Goal: Information Seeking & Learning: Learn about a topic

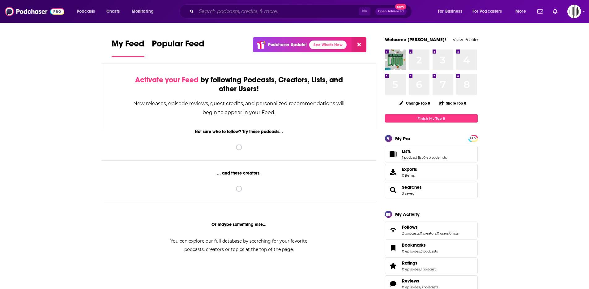
click at [216, 11] on input "Search podcasts, credits, & more..." at bounding box center [277, 11] width 163 height 10
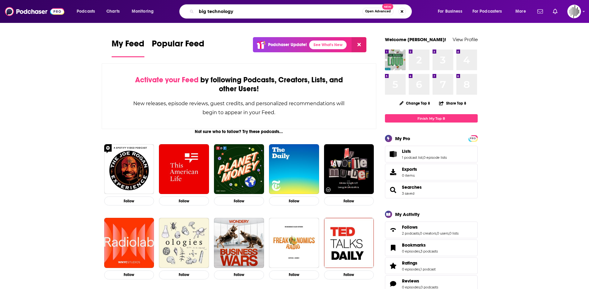
type input "big technology"
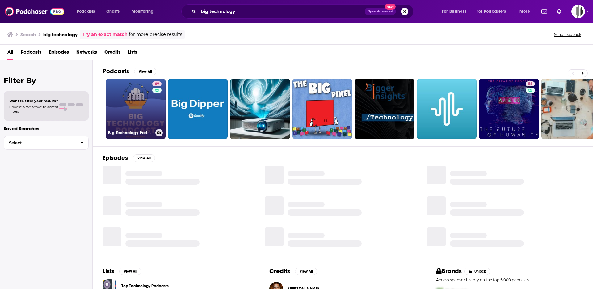
click at [139, 104] on link "69 Big Technology Podcast" at bounding box center [136, 109] width 60 height 60
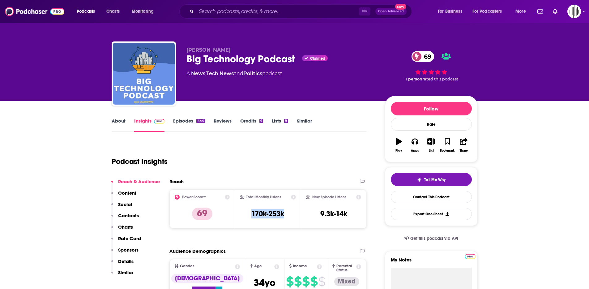
drag, startPoint x: 241, startPoint y: 215, endPoint x: 289, endPoint y: 215, distance: 47.9
click at [289, 215] on div "Total Monthly Listens 170k-253k" at bounding box center [268, 208] width 56 height 28
copy h3 "170k-253k"
click at [223, 10] on input "Search podcasts, credits, & more..." at bounding box center [277, 11] width 163 height 10
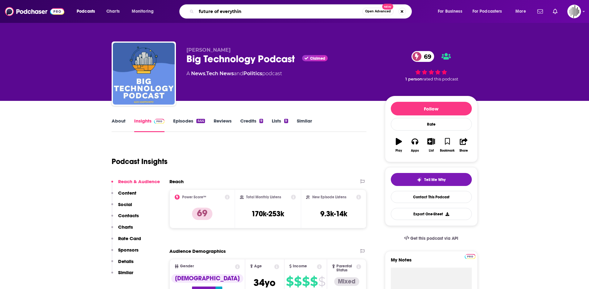
type input "future of everything"
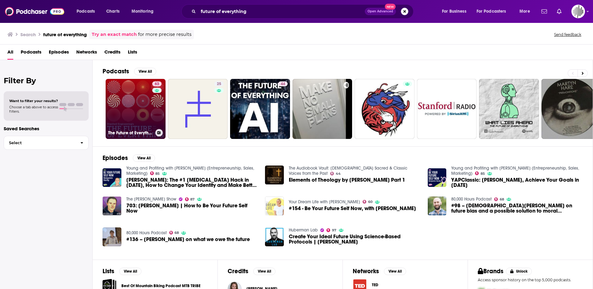
click at [146, 111] on link "63 The Future of Everything" at bounding box center [136, 109] width 60 height 60
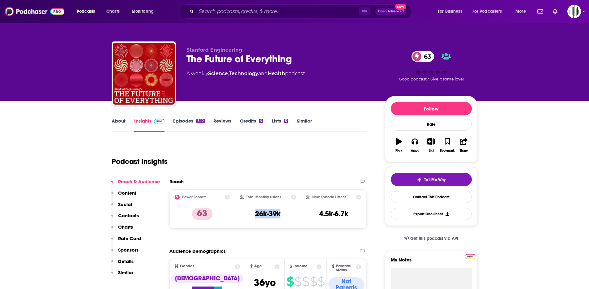
drag, startPoint x: 248, startPoint y: 213, endPoint x: 286, endPoint y: 213, distance: 38.3
click at [286, 213] on div "Total Monthly Listens 26k-39k" at bounding box center [268, 208] width 56 height 28
copy h3 "26k-39k"
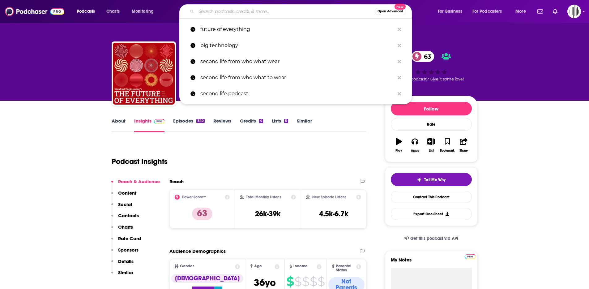
click at [212, 15] on input "Search podcasts, credits, & more..." at bounding box center [285, 11] width 178 height 10
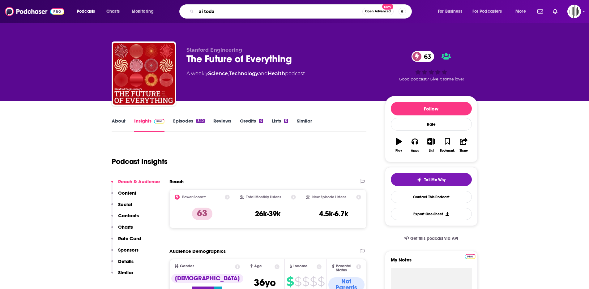
type input "ai [DATE]"
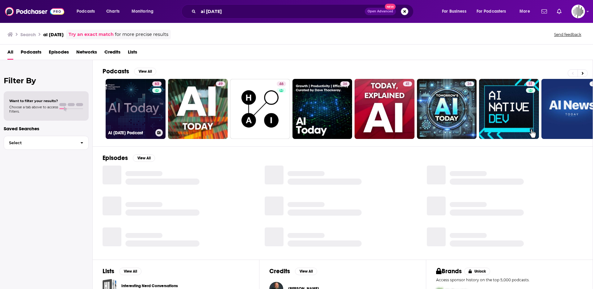
click at [136, 95] on link "63 AI [DATE] Podcast" at bounding box center [136, 109] width 60 height 60
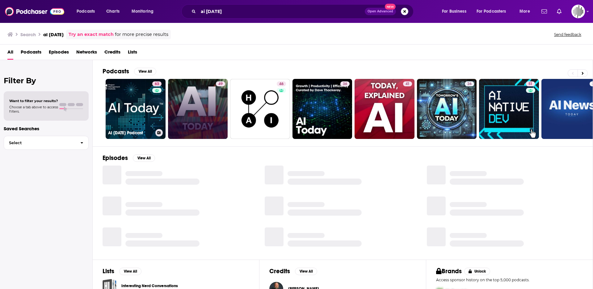
click at [185, 104] on link "49" at bounding box center [198, 109] width 60 height 60
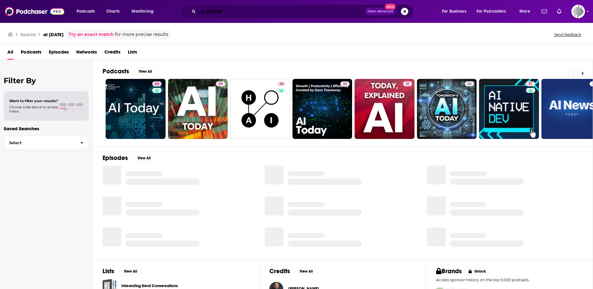
click at [220, 14] on input "ai [DATE]" at bounding box center [281, 11] width 167 height 10
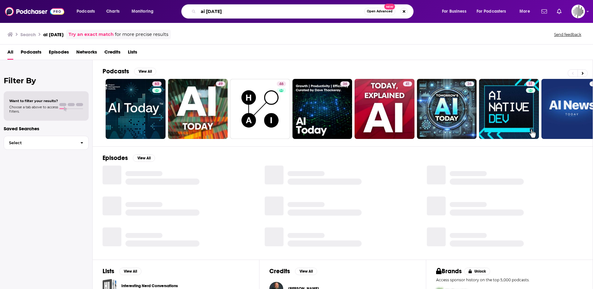
click at [220, 12] on input "ai [DATE]" at bounding box center [281, 11] width 166 height 10
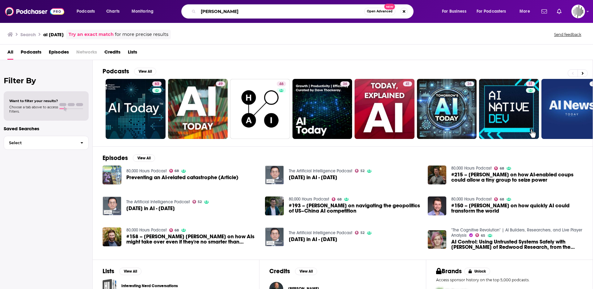
type input "[PERSON_NAME]"
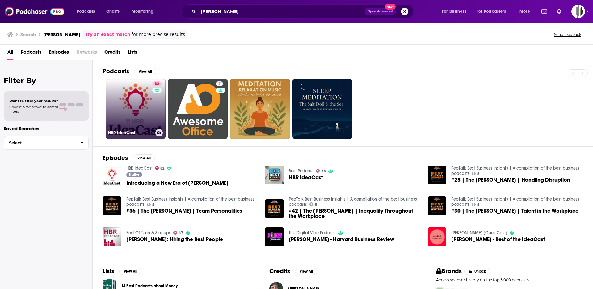
click at [133, 104] on link "82 [PERSON_NAME]" at bounding box center [136, 109] width 60 height 60
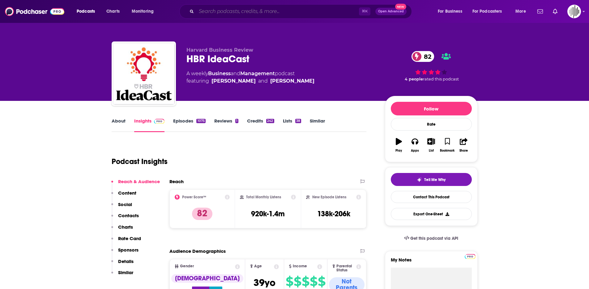
click at [242, 14] on input "Search podcasts, credits, & more..." at bounding box center [277, 11] width 163 height 10
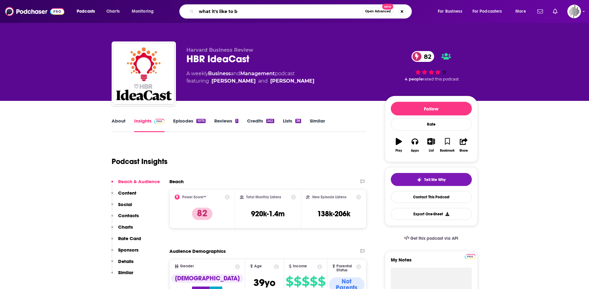
type input "what it's like to be"
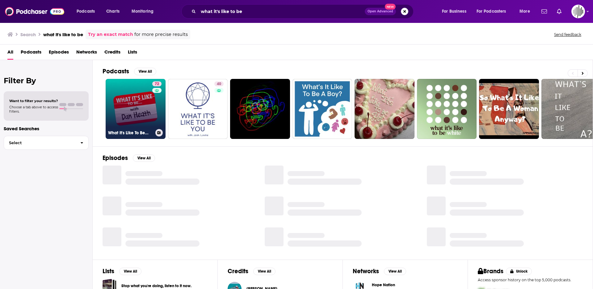
click at [141, 96] on link "72 What It's Like To Be..." at bounding box center [136, 109] width 60 height 60
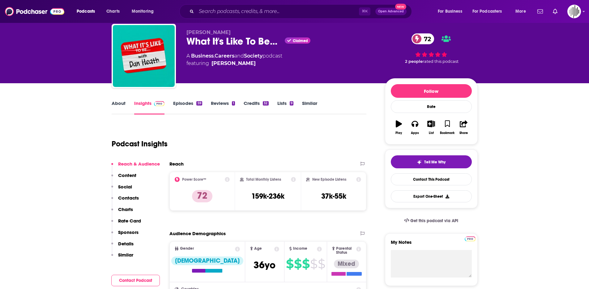
scroll to position [19, 0]
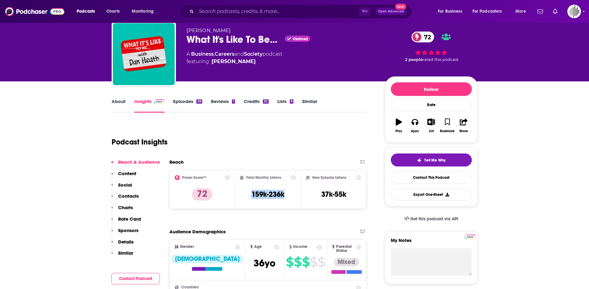
drag, startPoint x: 252, startPoint y: 192, endPoint x: 292, endPoint y: 193, distance: 40.2
click at [292, 193] on div "Total Monthly Listens 159k-236k" at bounding box center [268, 189] width 56 height 28
copy h3 "159k-236k"
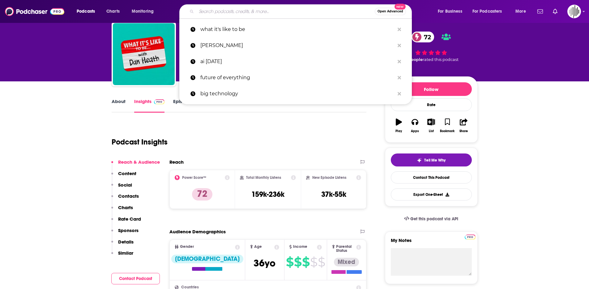
click at [208, 14] on input "Search podcasts, credits, & more..." at bounding box center [285, 11] width 178 height 10
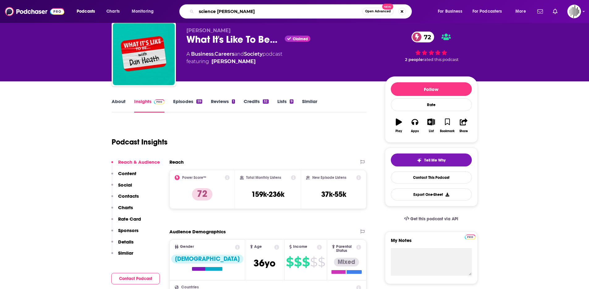
type input "science [DATE]"
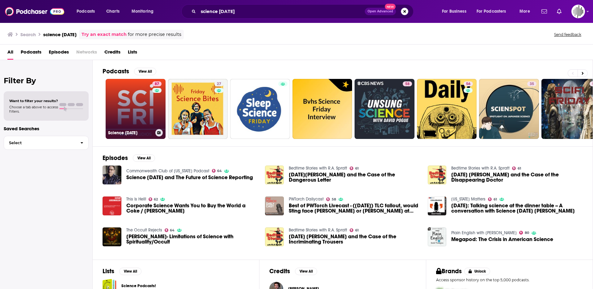
click at [131, 116] on link "87 Science [DATE]" at bounding box center [136, 109] width 60 height 60
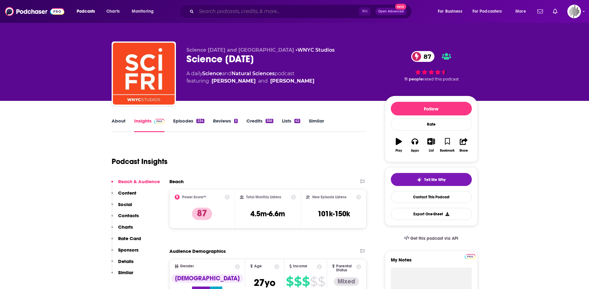
click at [210, 12] on input "Search podcasts, credits, & more..." at bounding box center [277, 11] width 163 height 10
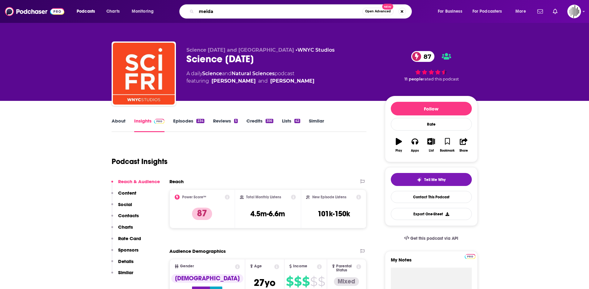
type input "meidas"
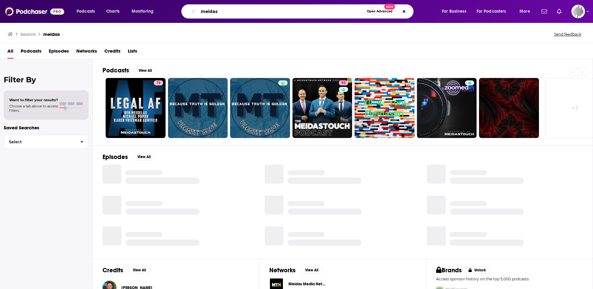
click at [229, 12] on input "meidas" at bounding box center [281, 11] width 166 height 10
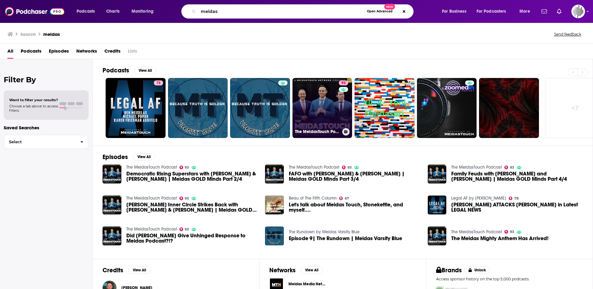
click at [331, 109] on link "93 The MeidasTouch Podcast" at bounding box center [323, 108] width 60 height 60
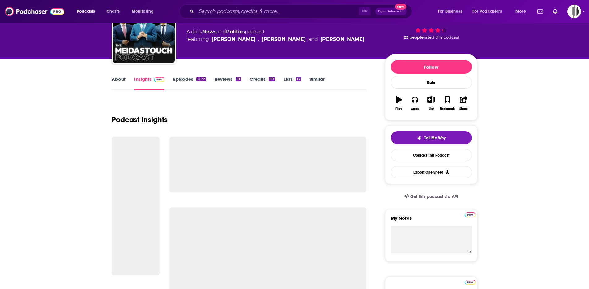
scroll to position [42, 0]
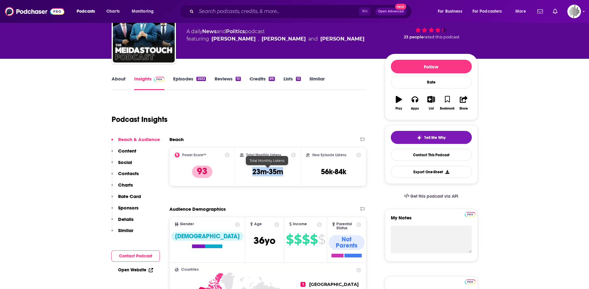
drag, startPoint x: 254, startPoint y: 176, endPoint x: 287, endPoint y: 175, distance: 32.8
click at [287, 175] on div "Total Monthly Listens 23m-35m" at bounding box center [268, 166] width 56 height 28
copy h3 "23m-35m"
click at [243, 7] on input "Search podcasts, credits, & more..." at bounding box center [277, 11] width 163 height 10
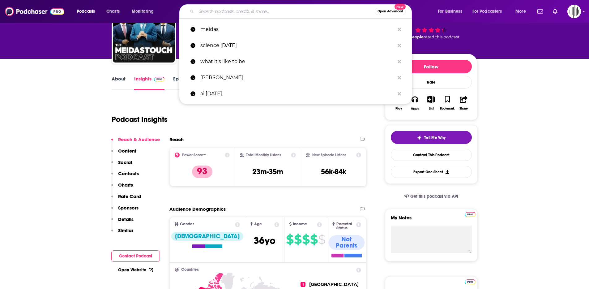
paste input "• Brain & Life"
type input "• Brain & Life"
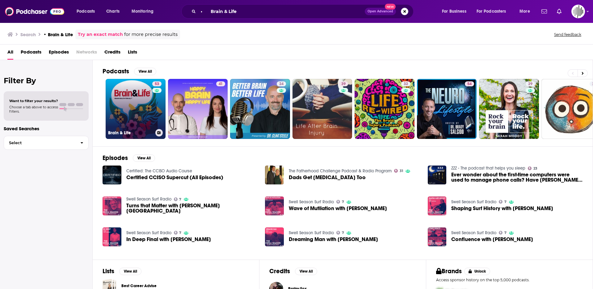
click at [157, 121] on div "53" at bounding box center [157, 105] width 11 height 48
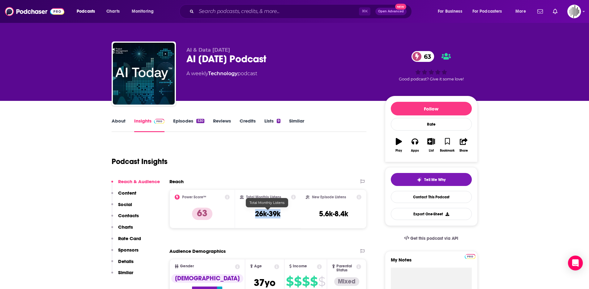
drag, startPoint x: 254, startPoint y: 216, endPoint x: 286, endPoint y: 216, distance: 31.2
click at [286, 216] on div "Total Monthly Listens 26k-39k" at bounding box center [268, 208] width 56 height 28
